Goal: Check status: Check status

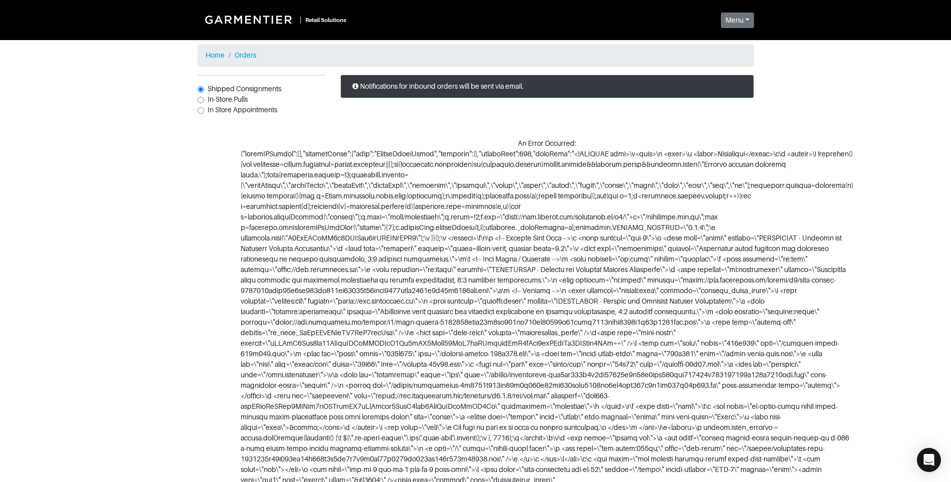
scroll to position [12, 0]
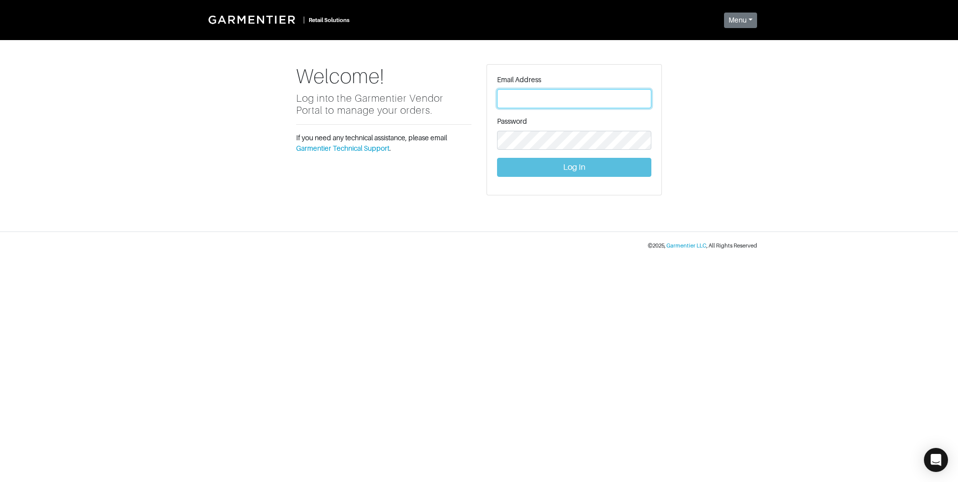
type input "vince@garmentier.co"
click at [573, 167] on button "Log In" at bounding box center [574, 167] width 154 height 19
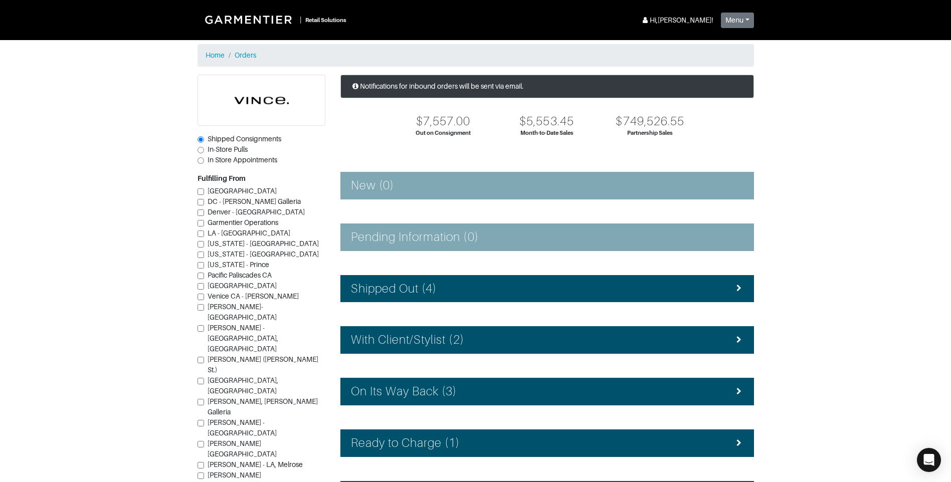
click at [511, 426] on div "Notifications for inbound orders will be sent via email. $7,557.00 Out on Consi…" at bounding box center [547, 323] width 428 height 496
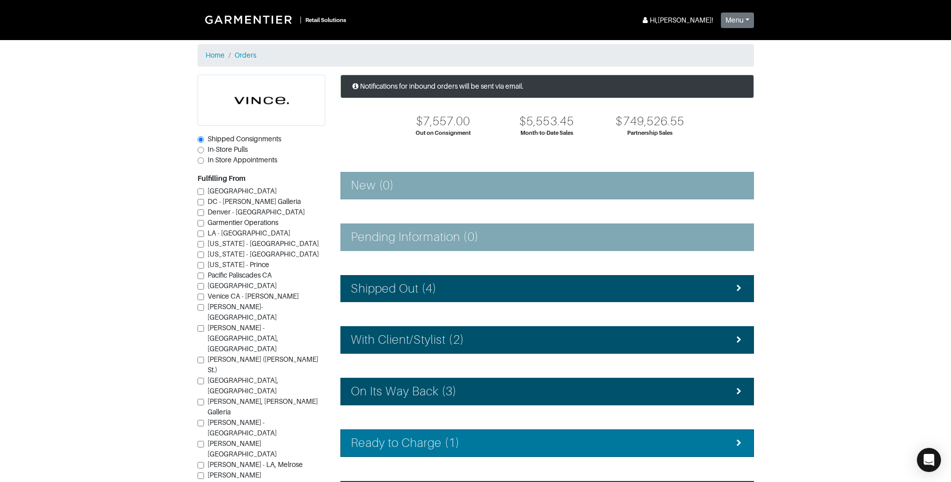
click at [517, 438] on div "Ready to Charge (1)" at bounding box center [547, 443] width 392 height 15
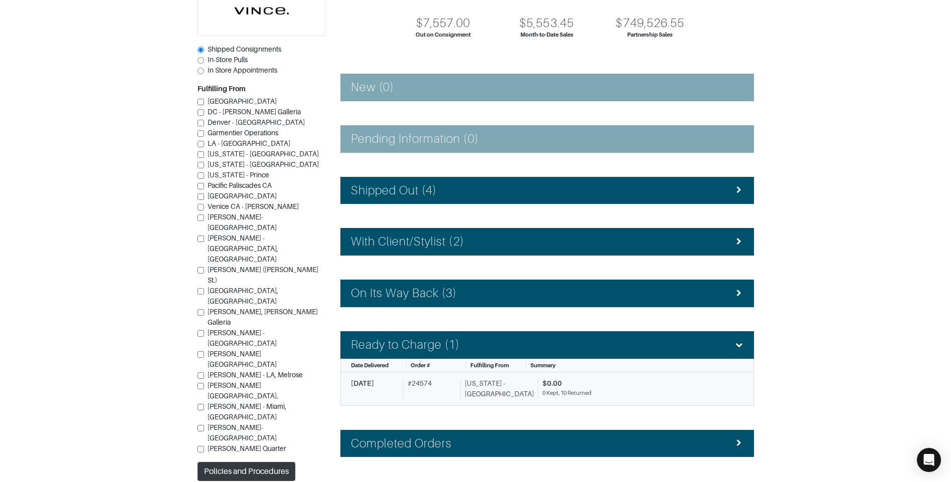
scroll to position [100, 0]
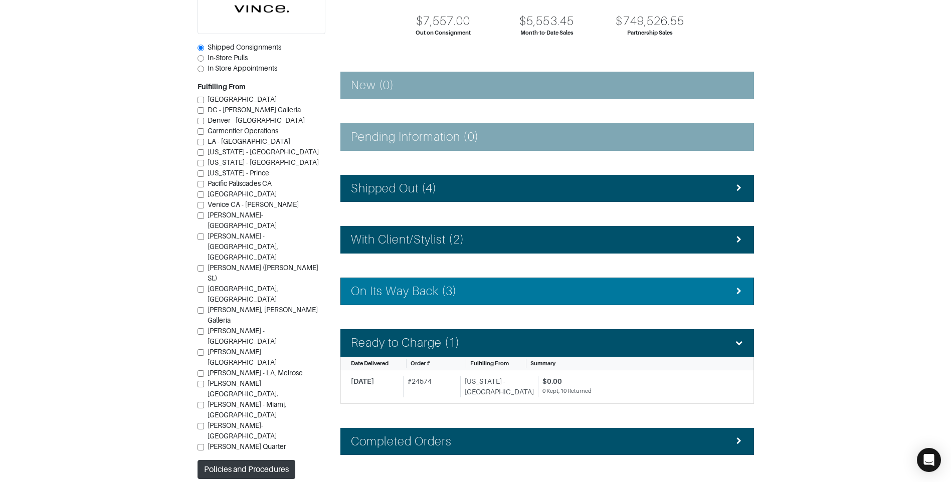
click at [462, 286] on div "On Its Way Back (3)" at bounding box center [547, 291] width 392 height 15
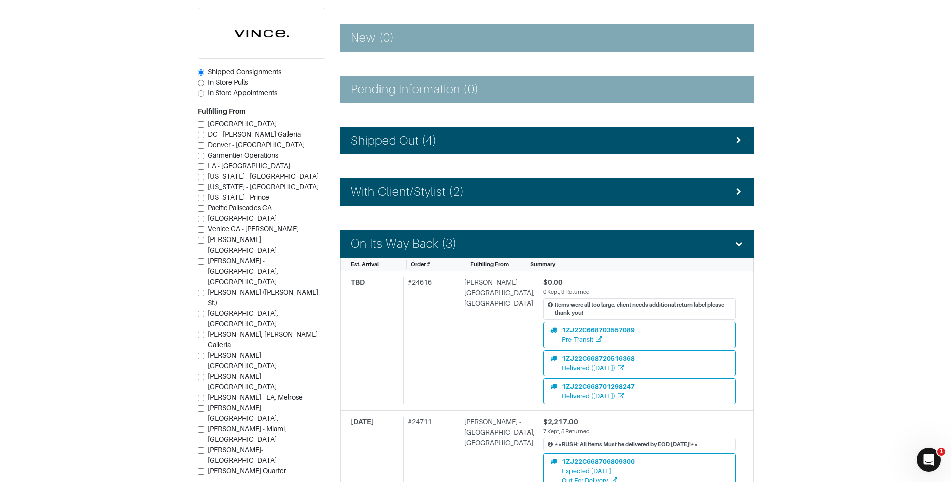
scroll to position [150, 0]
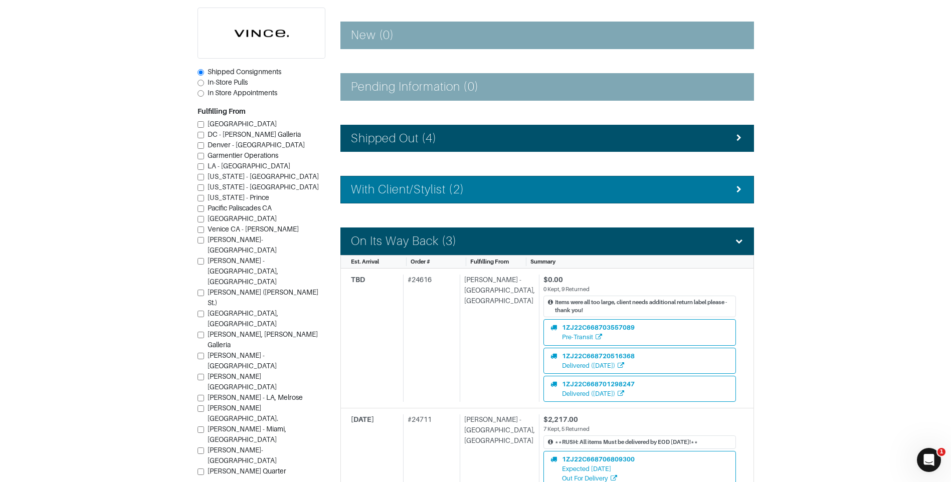
click at [480, 187] on div "With Client/Stylist (2)" at bounding box center [547, 189] width 392 height 15
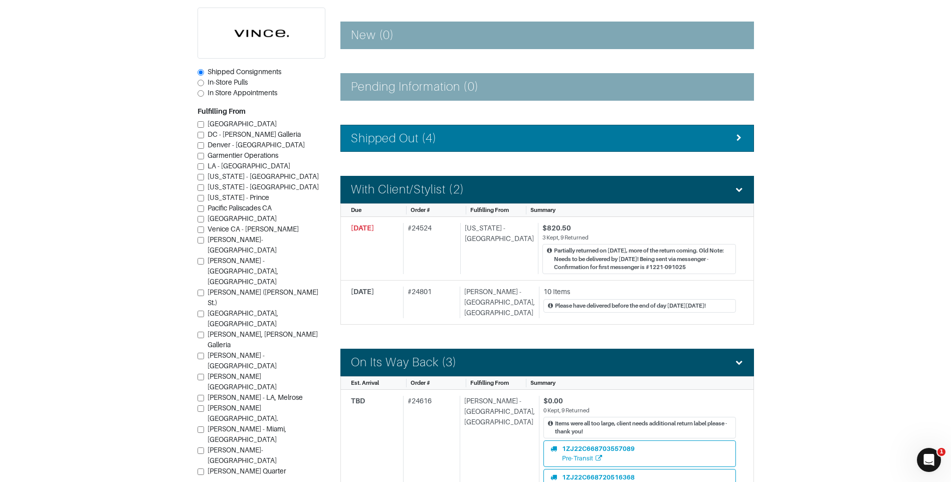
click at [432, 142] on h4 "Shipped Out (4)" at bounding box center [394, 138] width 86 height 15
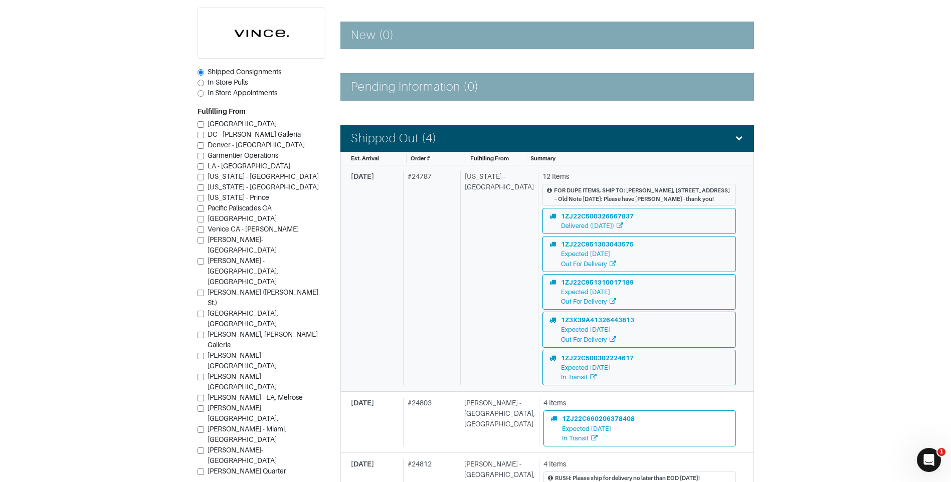
click at [472, 244] on div "[US_STATE] - [GEOGRAPHIC_DATA]" at bounding box center [497, 278] width 74 height 214
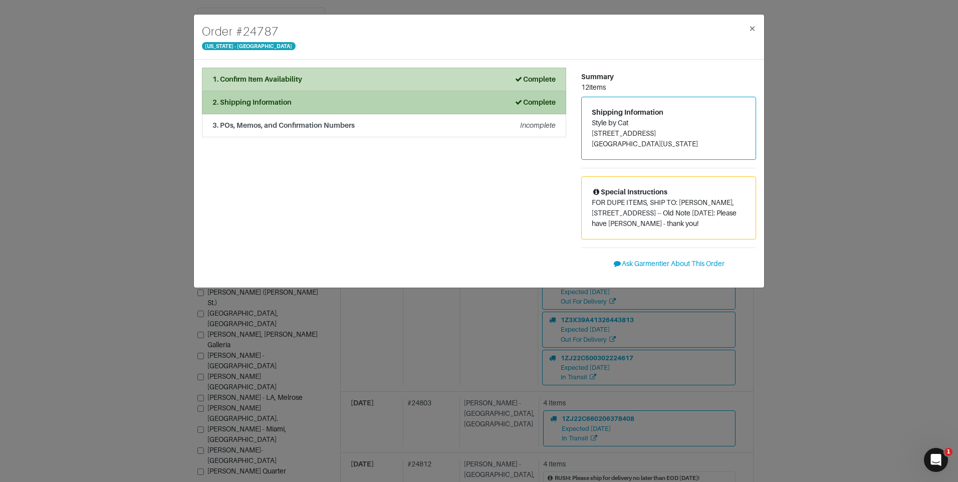
click at [313, 97] on div "2. Shipping Information Complete" at bounding box center [383, 102] width 343 height 11
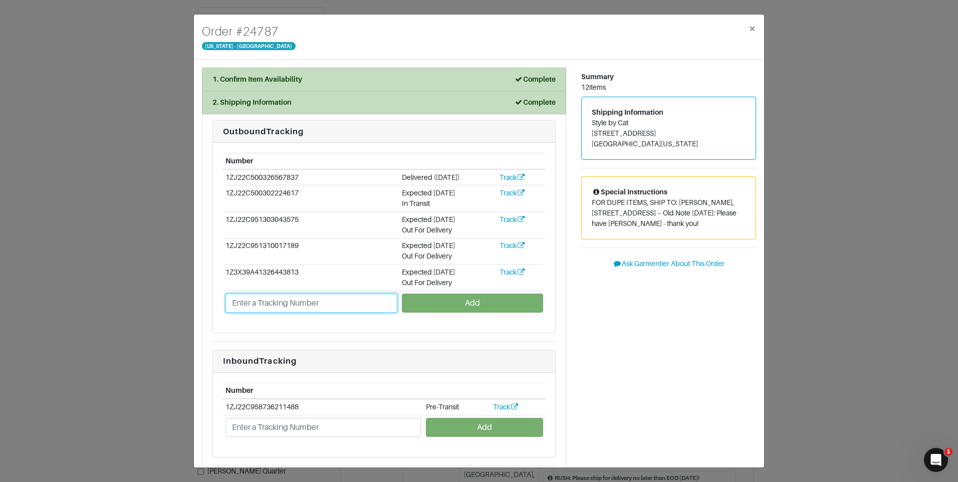
click at [325, 301] on input "text" at bounding box center [312, 303] width 172 height 19
paste input "1ZJ22C501302229059"
type input "1ZJ22C501302229059"
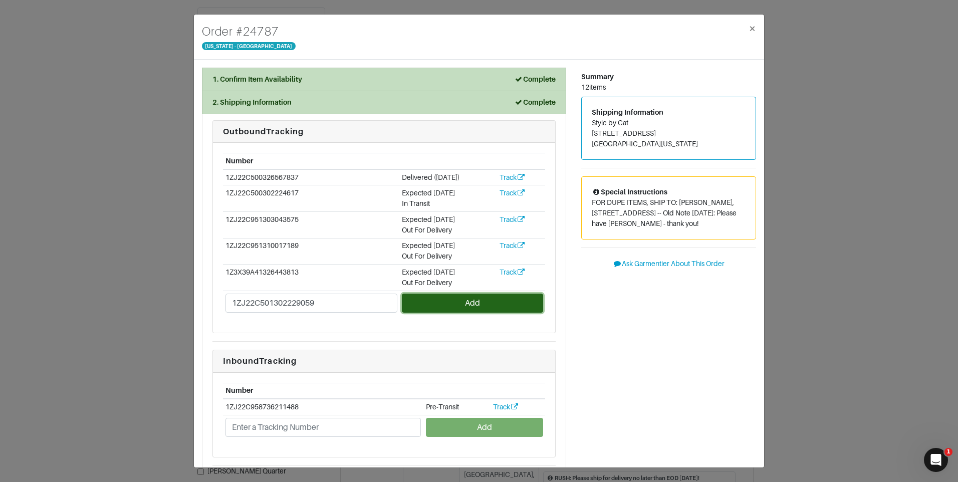
click at [425, 301] on button "Add" at bounding box center [472, 303] width 141 height 19
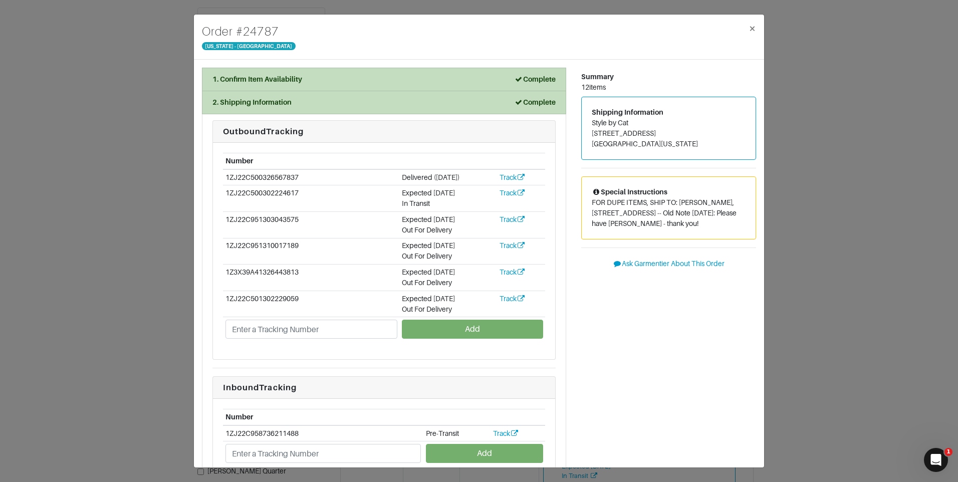
click at [172, 163] on div "Order # 24787 [US_STATE] - [GEOGRAPHIC_DATA] × 1. Confirm Item Availability Com…" at bounding box center [479, 241] width 958 height 482
